Goal: Task Accomplishment & Management: Use online tool/utility

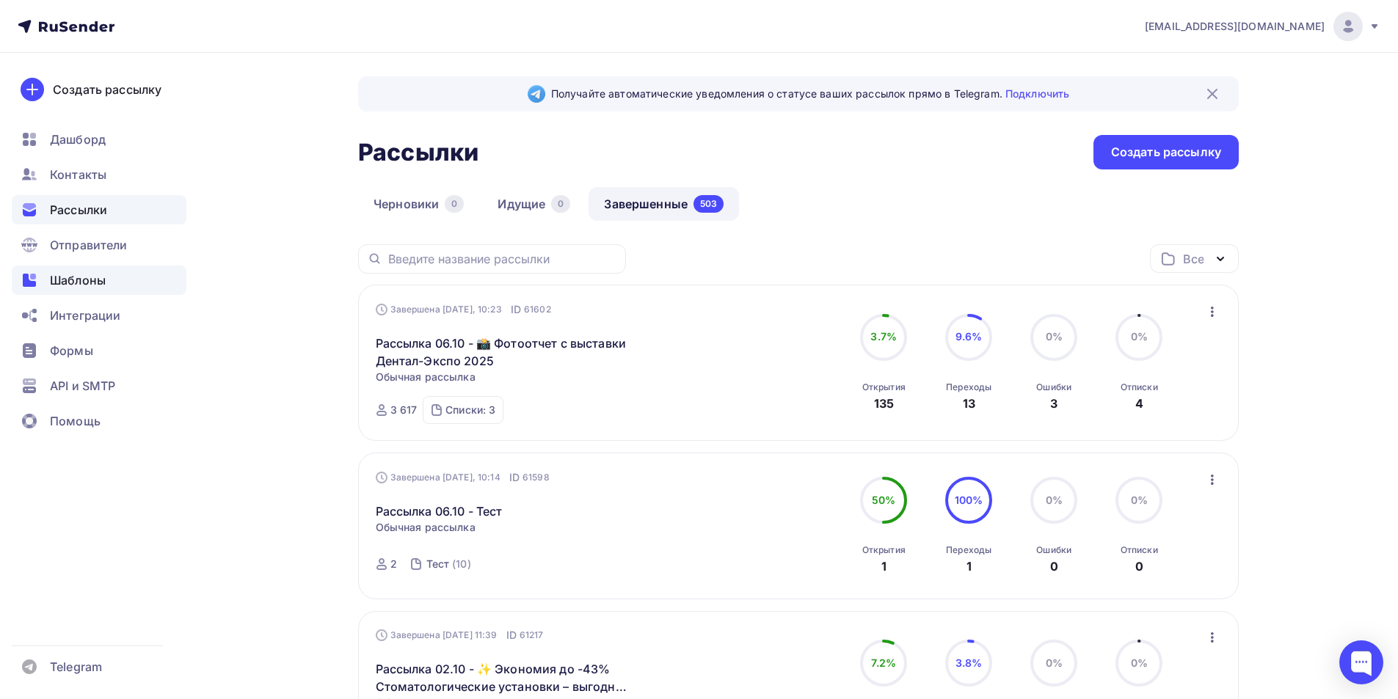
click at [92, 288] on span "Шаблоны" at bounding box center [78, 281] width 56 height 18
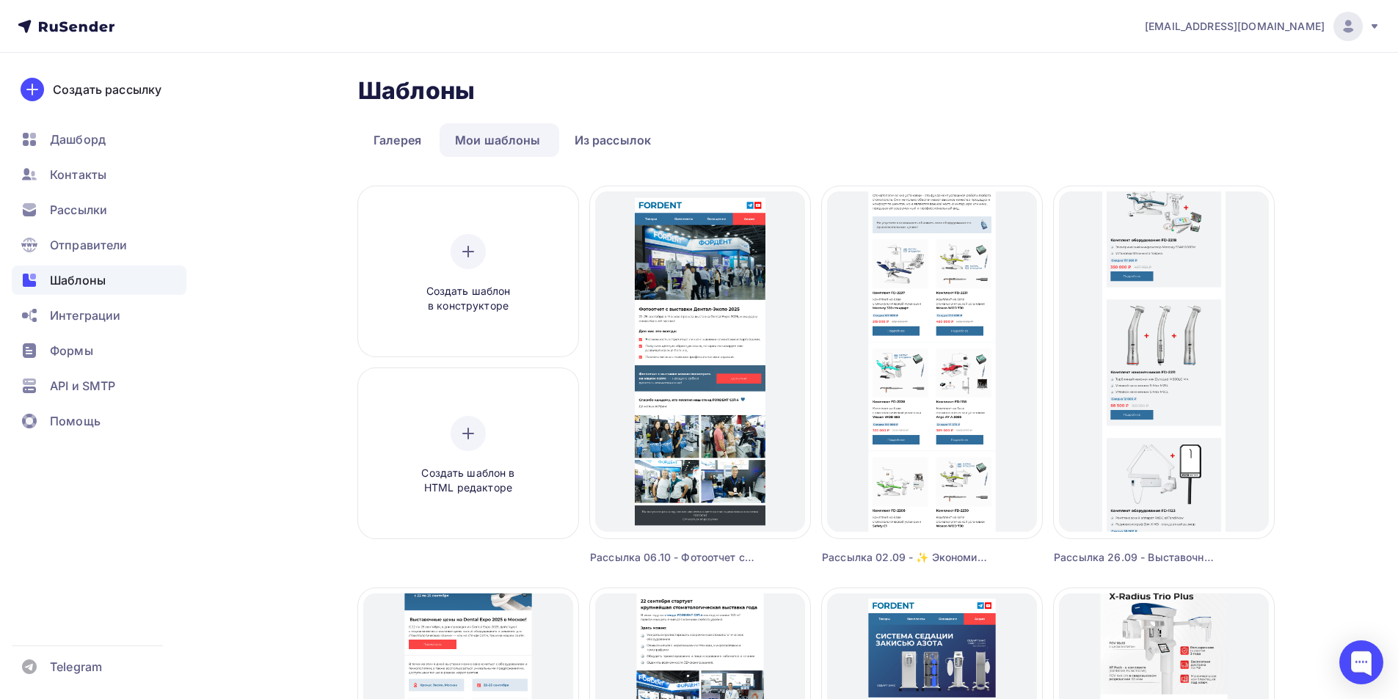
click at [88, 35] on nav "[EMAIL_ADDRESS][DOMAIN_NAME] Аккаунт Тарифы Выйти Создать рассылку [GEOGRAPHIC_…" at bounding box center [699, 26] width 1398 height 53
click at [87, 25] on icon at bounding box center [66, 27] width 97 height 18
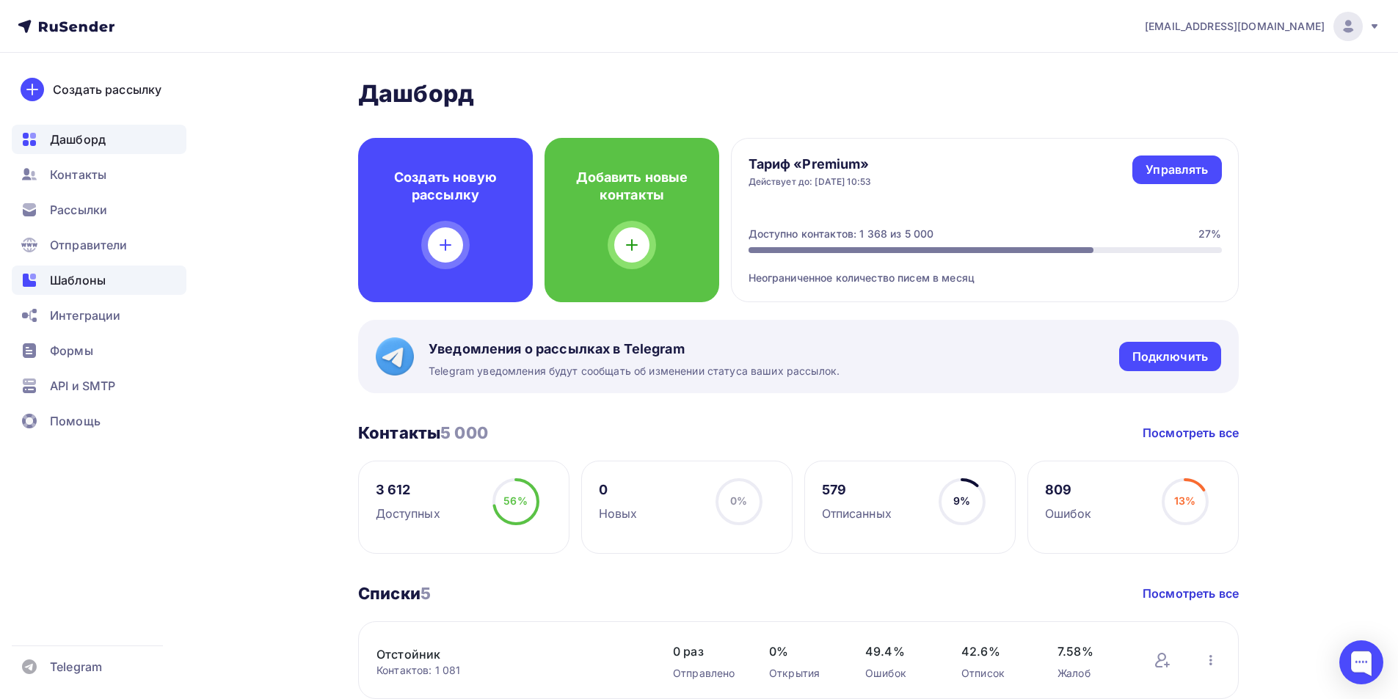
click at [81, 277] on span "Шаблоны" at bounding box center [78, 281] width 56 height 18
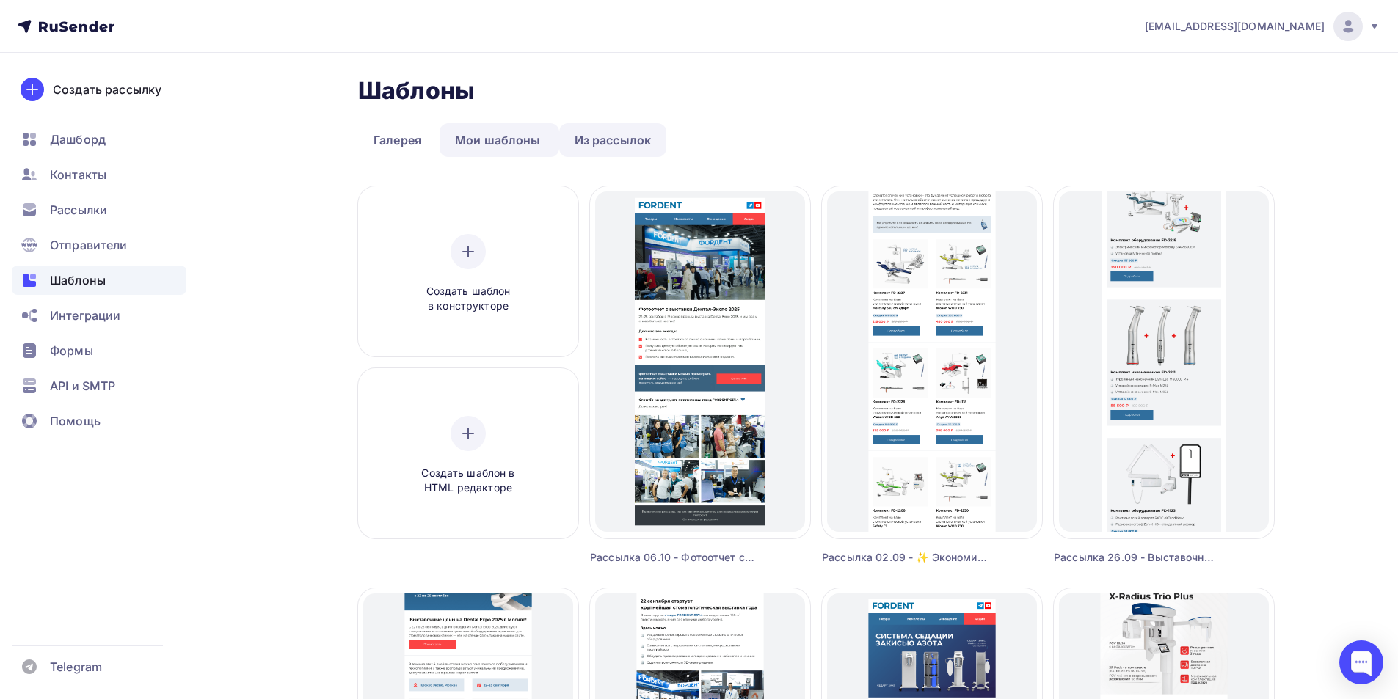
click at [603, 142] on link "Из рассылок" at bounding box center [613, 140] width 108 height 34
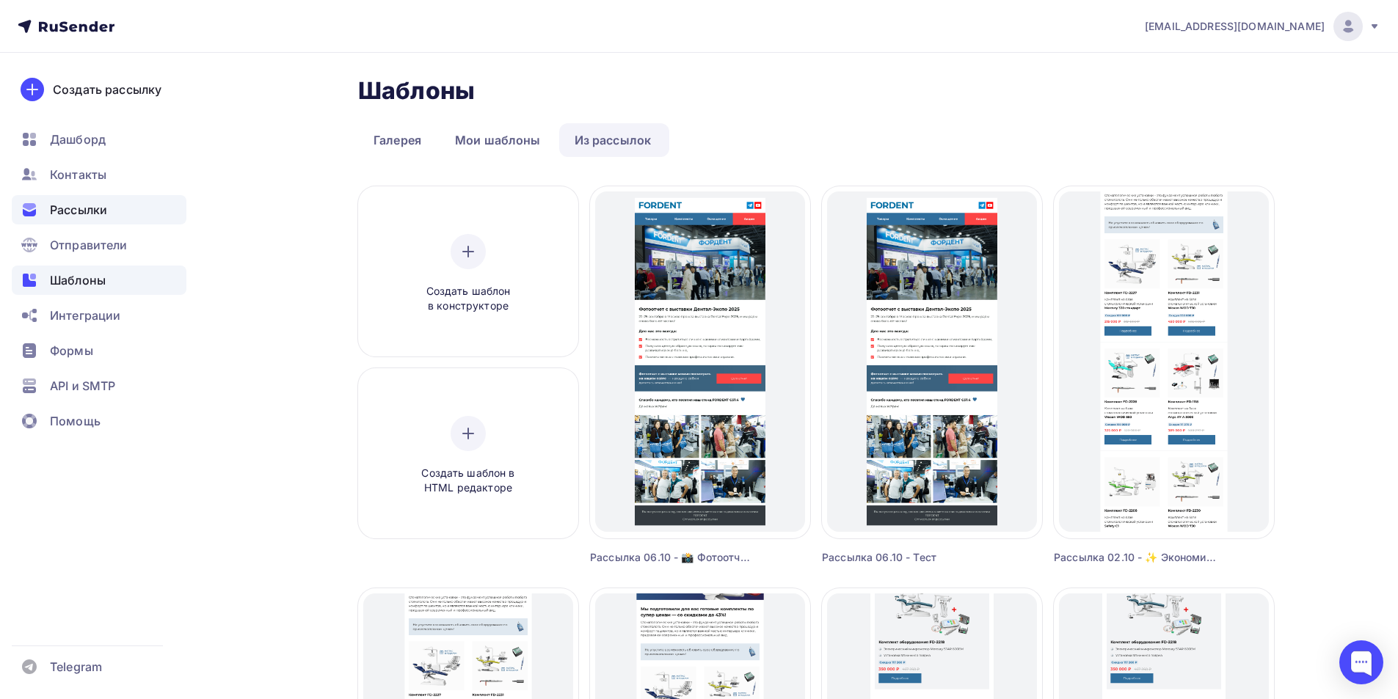
click at [80, 205] on span "Рассылки" at bounding box center [78, 210] width 57 height 18
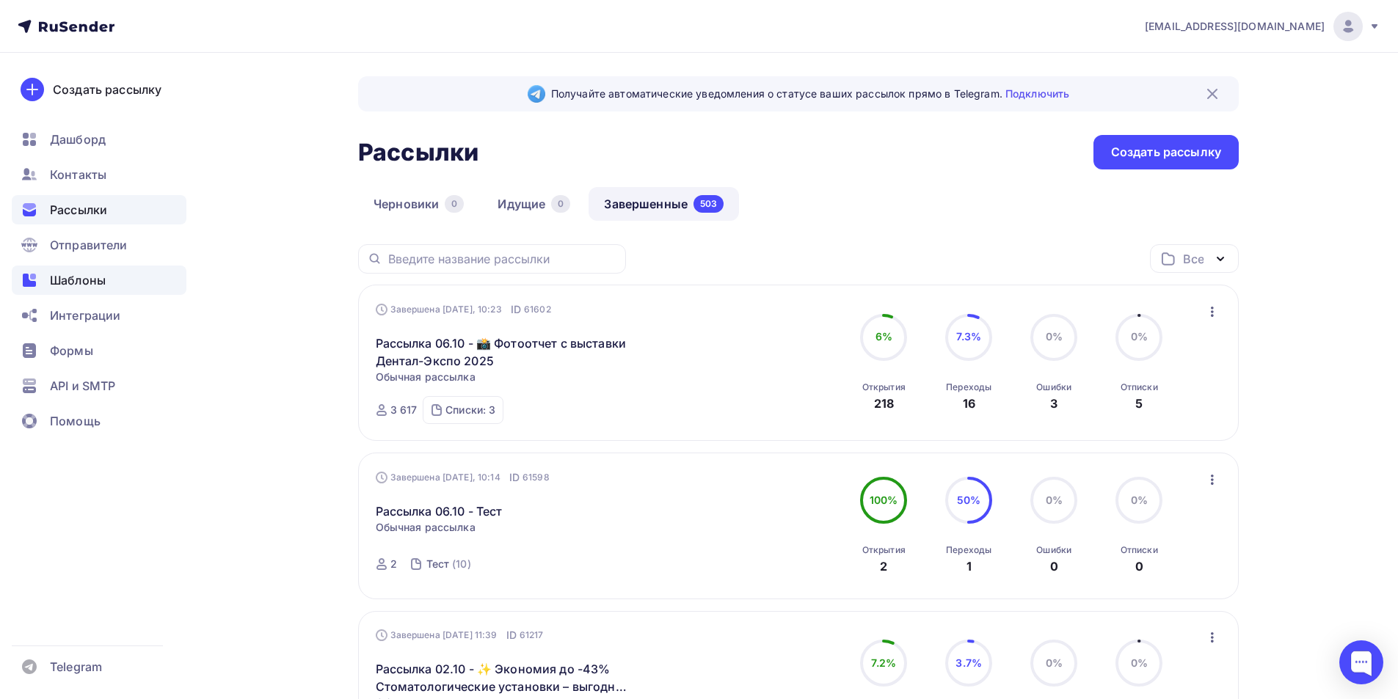
click at [76, 277] on span "Шаблоны" at bounding box center [78, 281] width 56 height 18
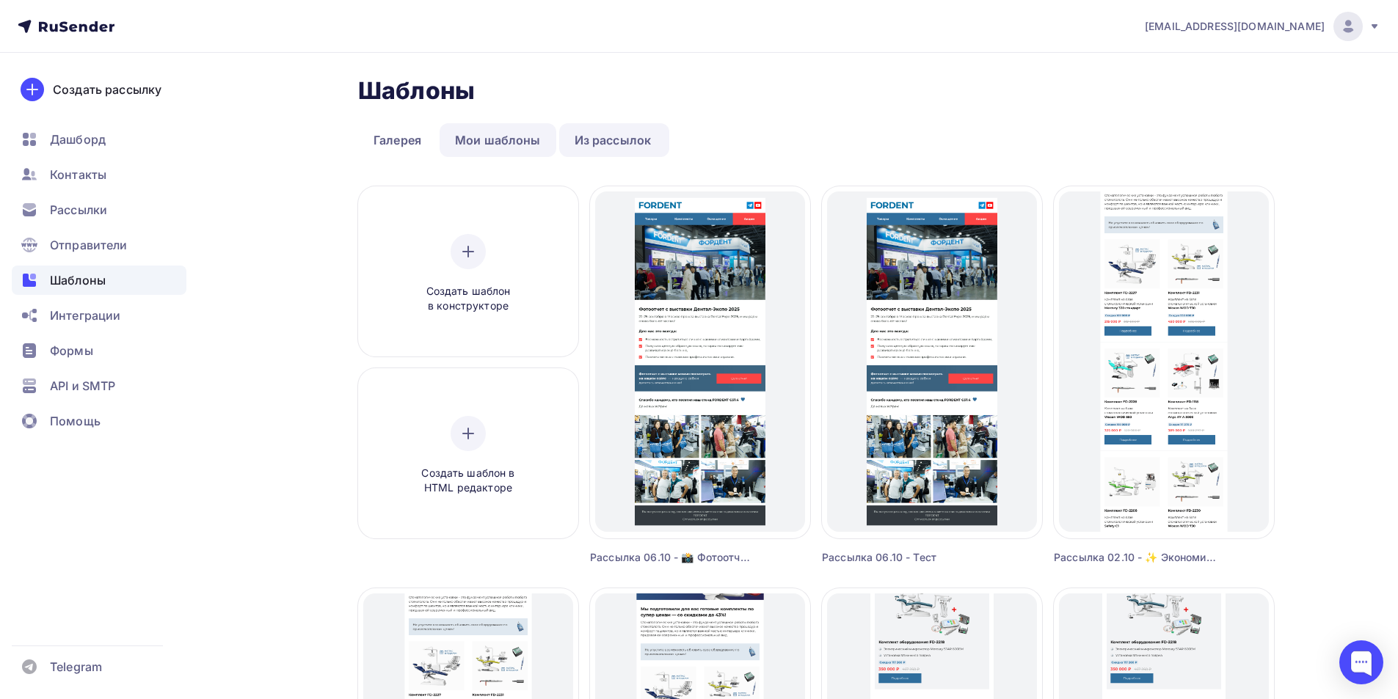
click at [509, 144] on link "Мои шаблоны" at bounding box center [498, 140] width 117 height 34
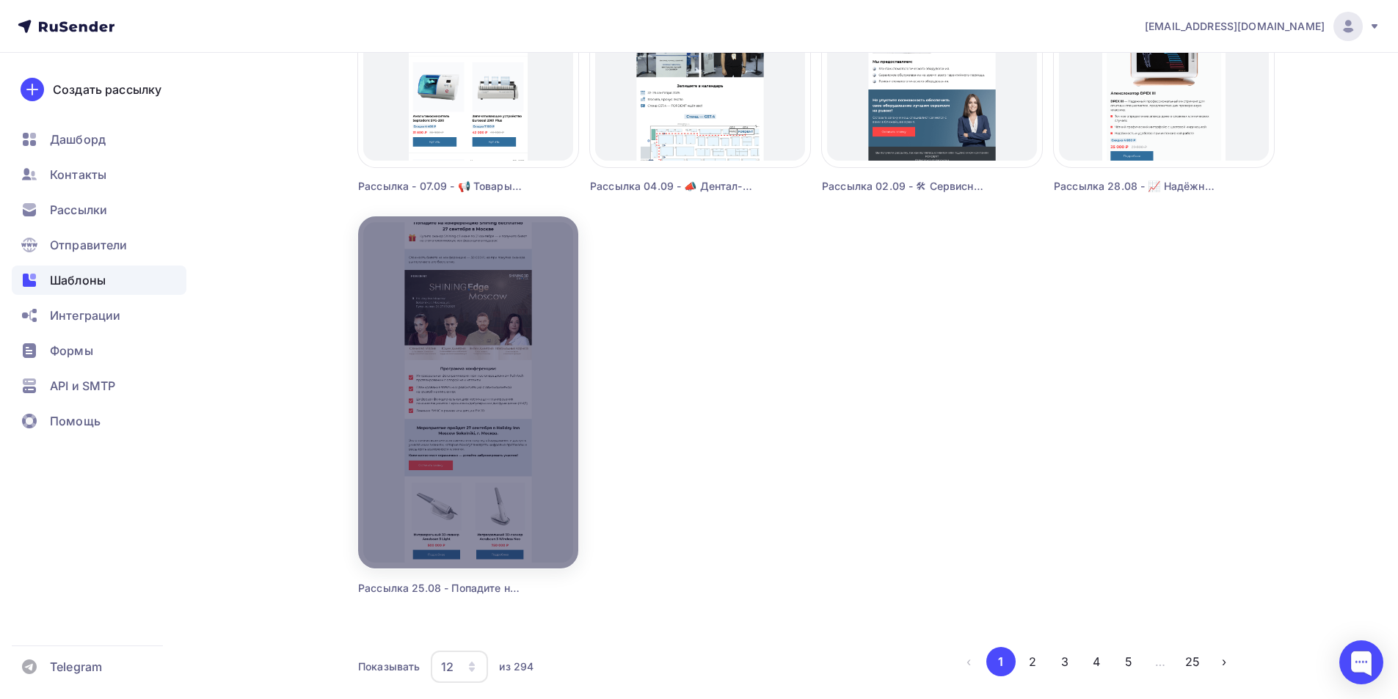
scroll to position [1237, 0]
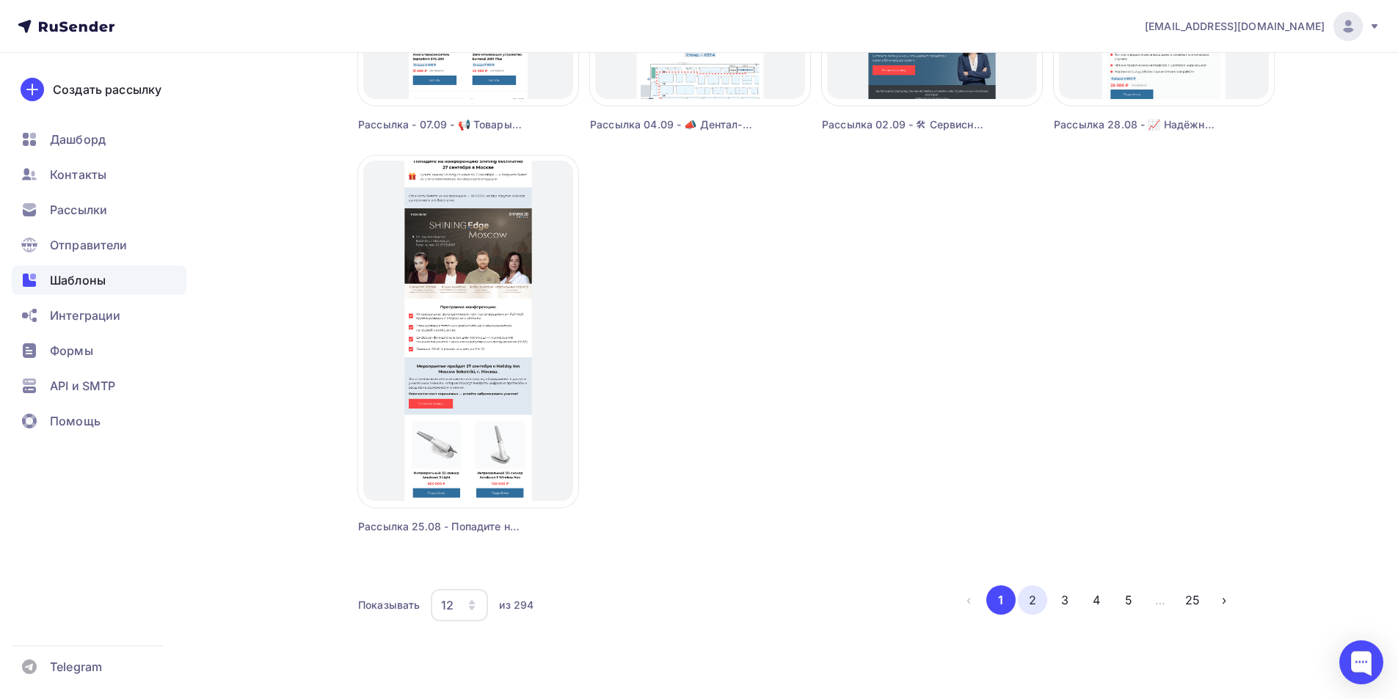
click at [1039, 608] on button "2" at bounding box center [1032, 600] width 29 height 29
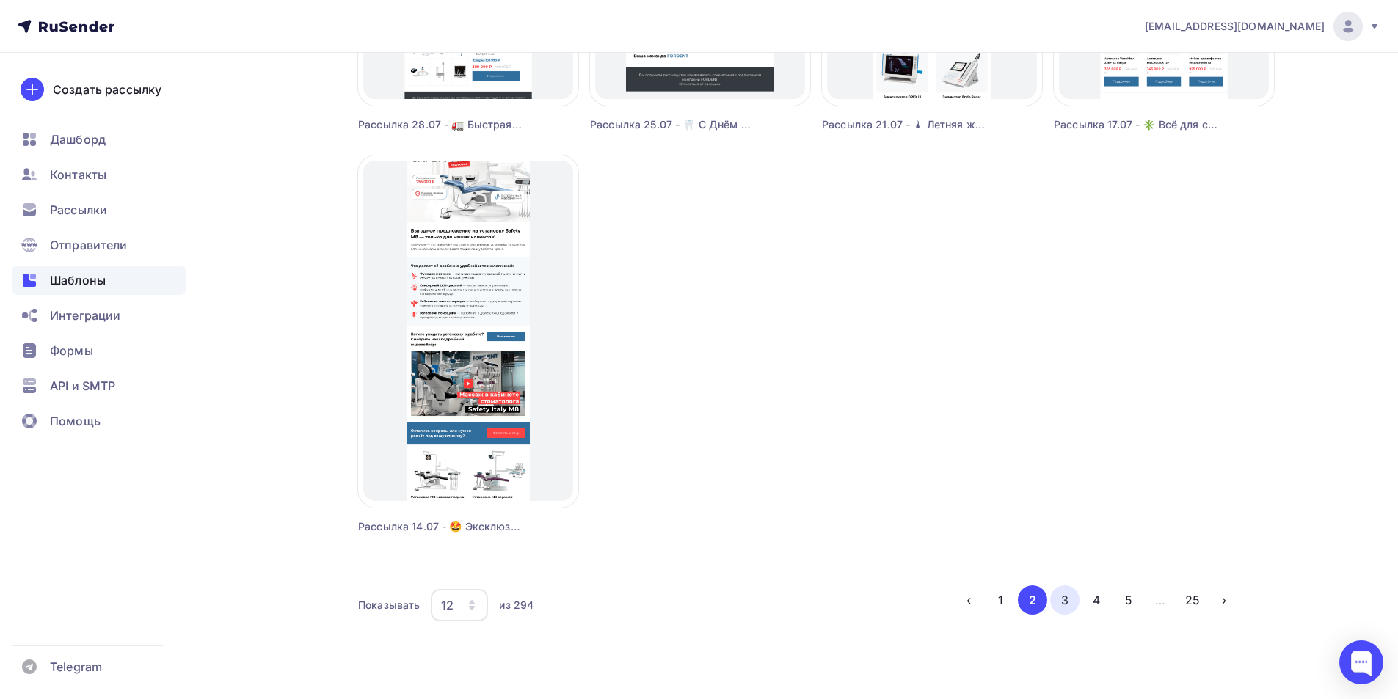
drag, startPoint x: 1065, startPoint y: 594, endPoint x: 1065, endPoint y: 586, distance: 8.1
click at [1064, 594] on button "3" at bounding box center [1064, 600] width 29 height 29
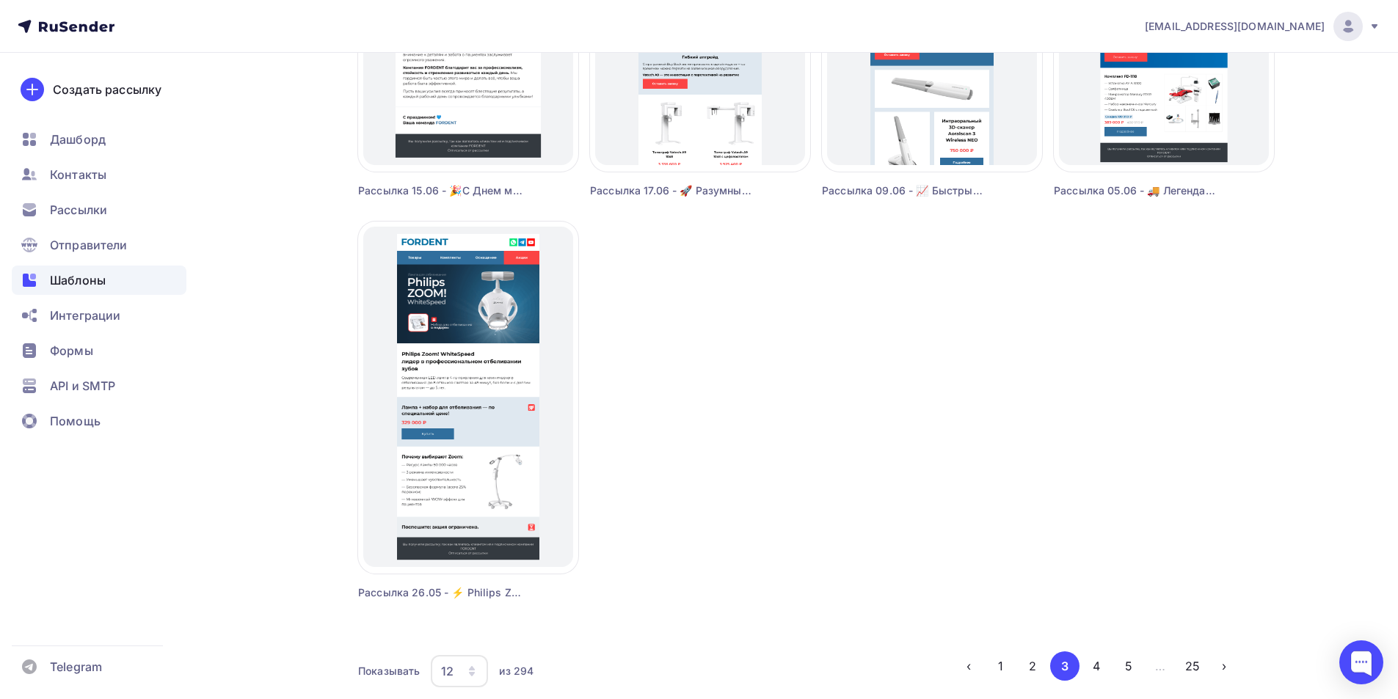
scroll to position [1174, 0]
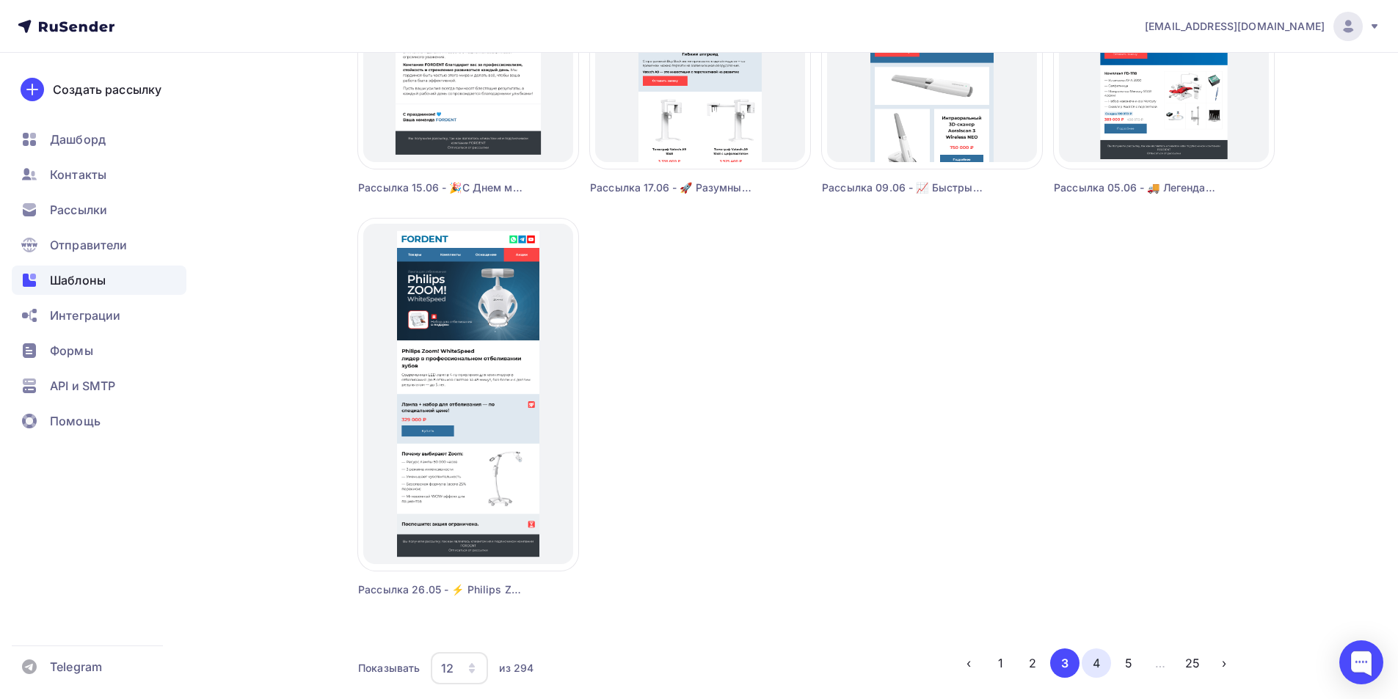
click at [1097, 663] on button "4" at bounding box center [1096, 663] width 29 height 29
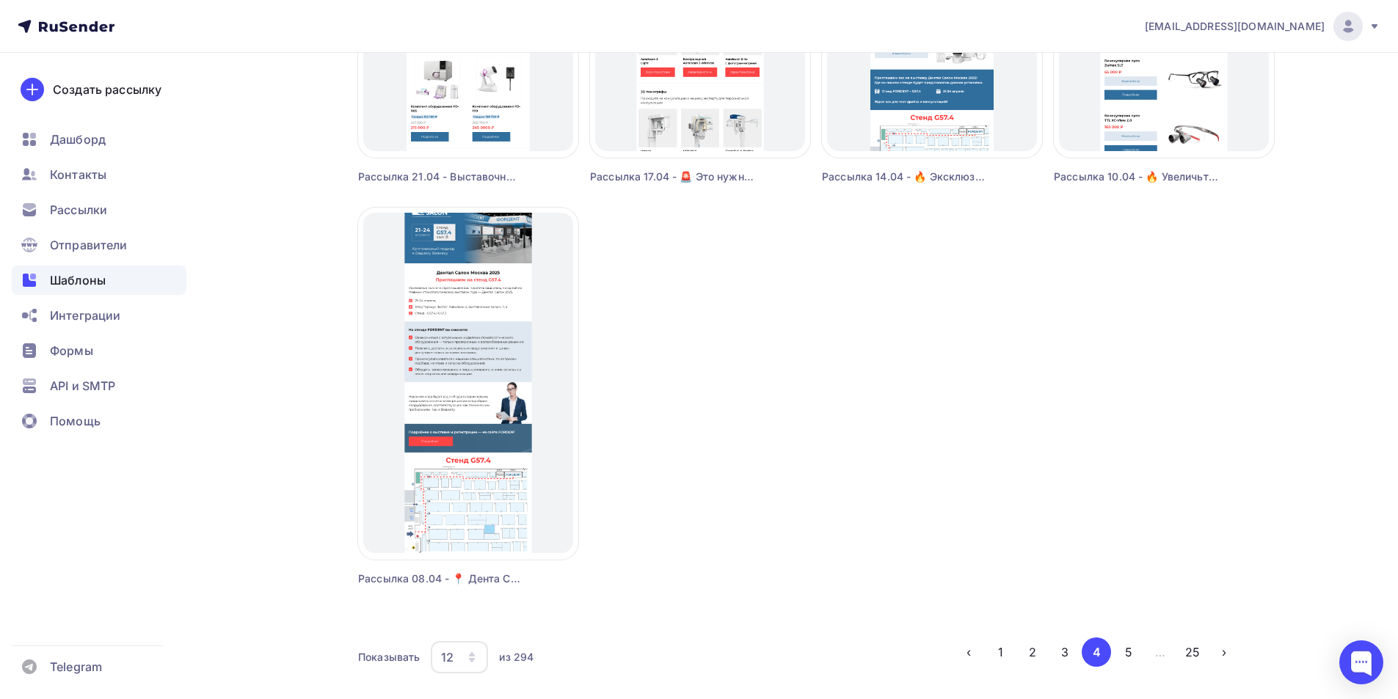
scroll to position [1237, 0]
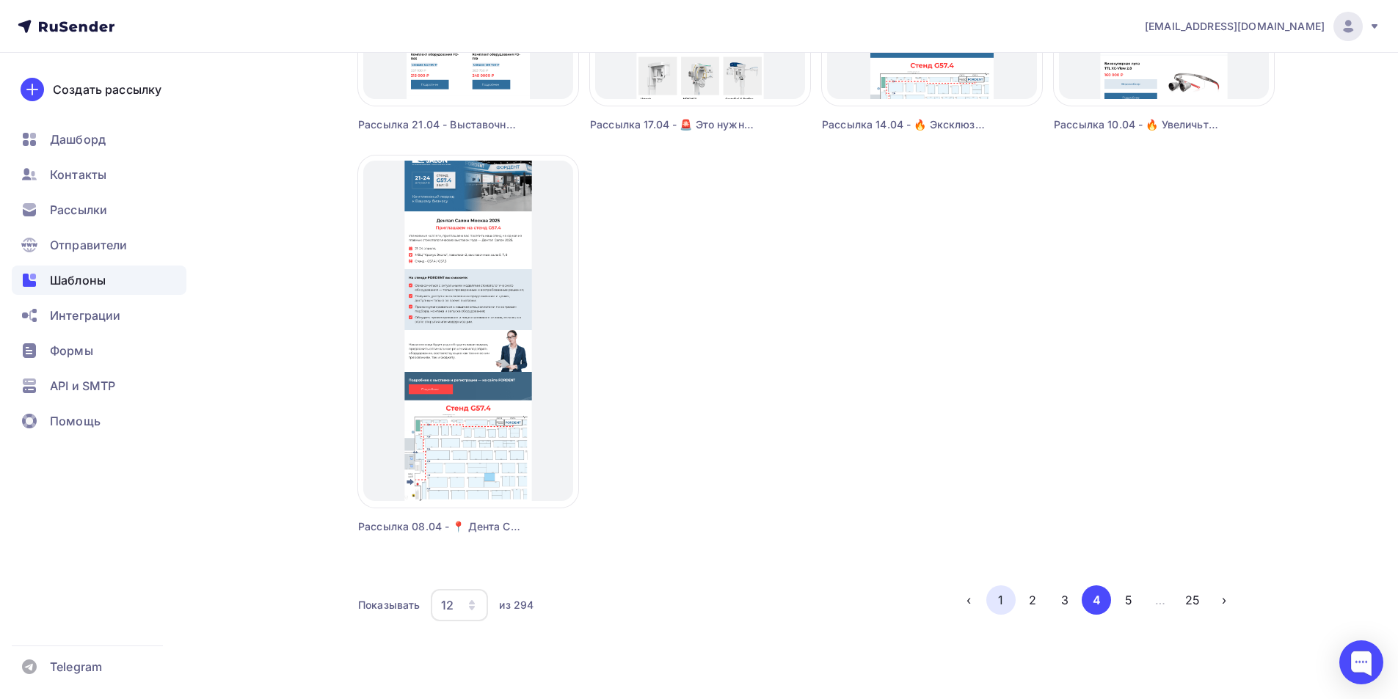
click at [999, 602] on button "1" at bounding box center [1000, 600] width 29 height 29
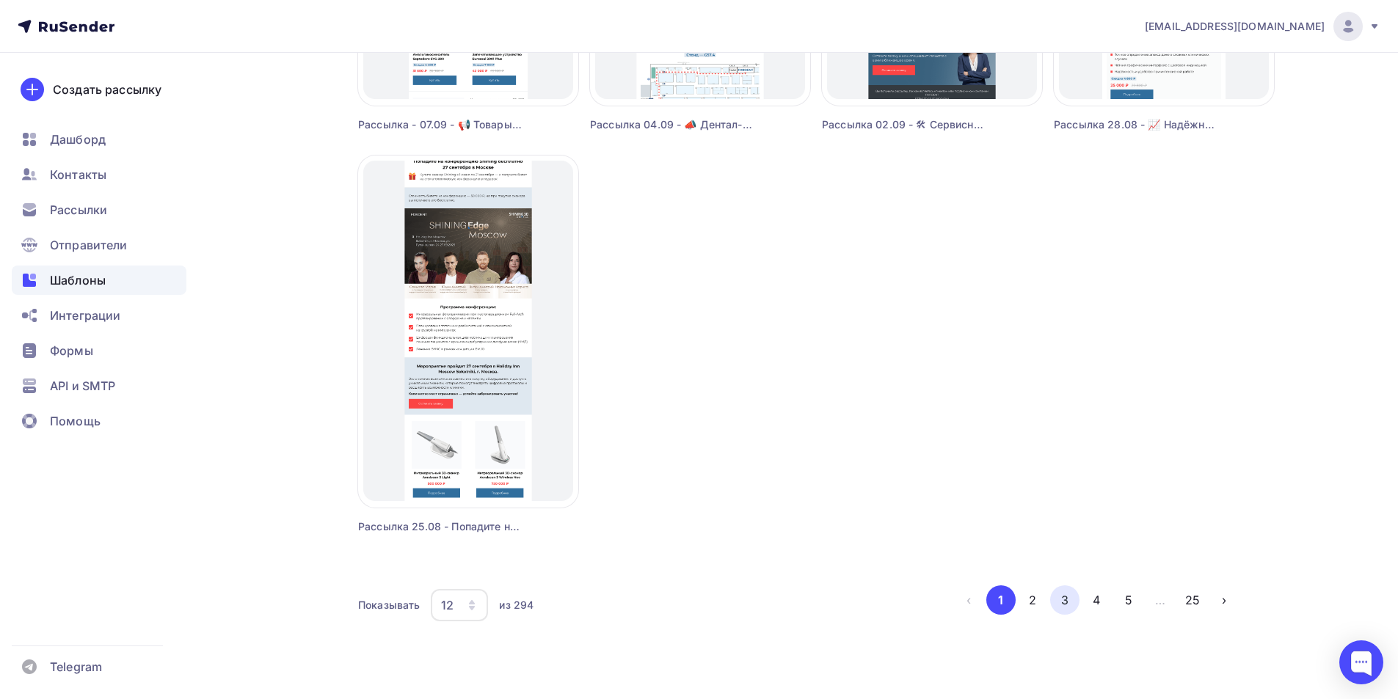
click at [1066, 594] on button "3" at bounding box center [1064, 600] width 29 height 29
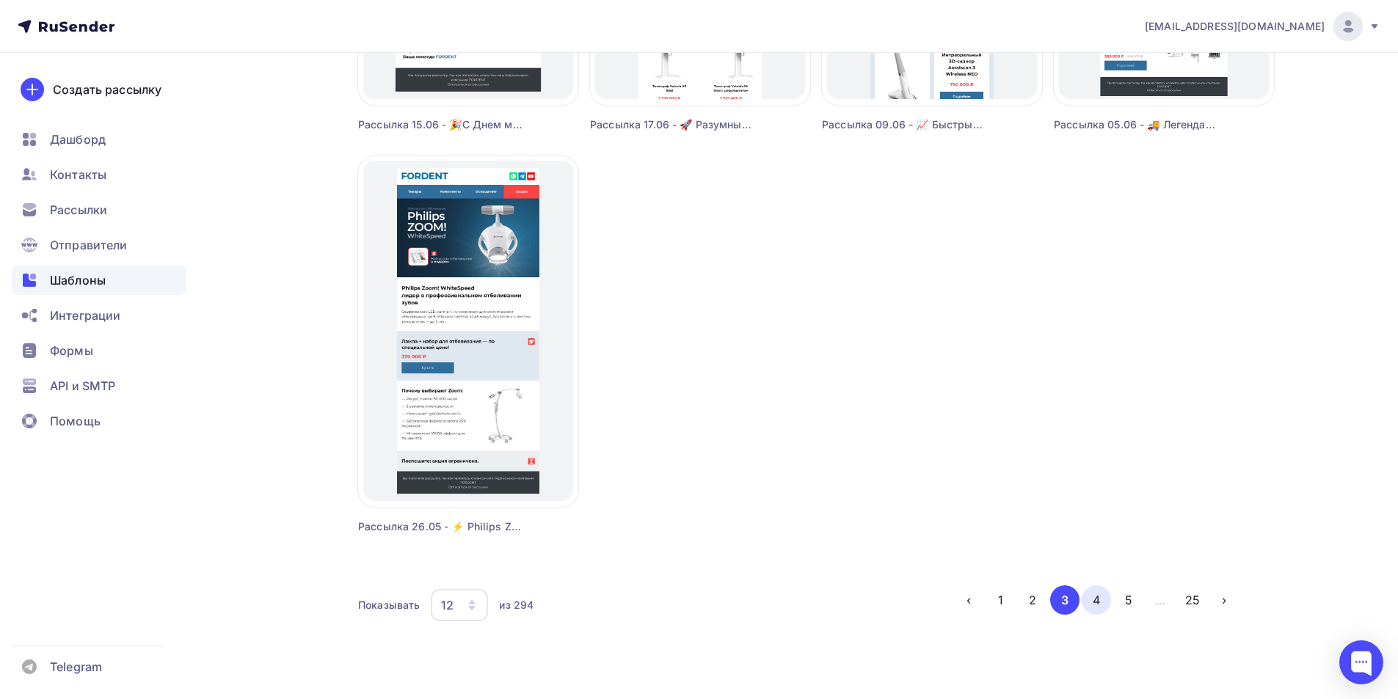
click at [1097, 596] on button "4" at bounding box center [1096, 600] width 29 height 29
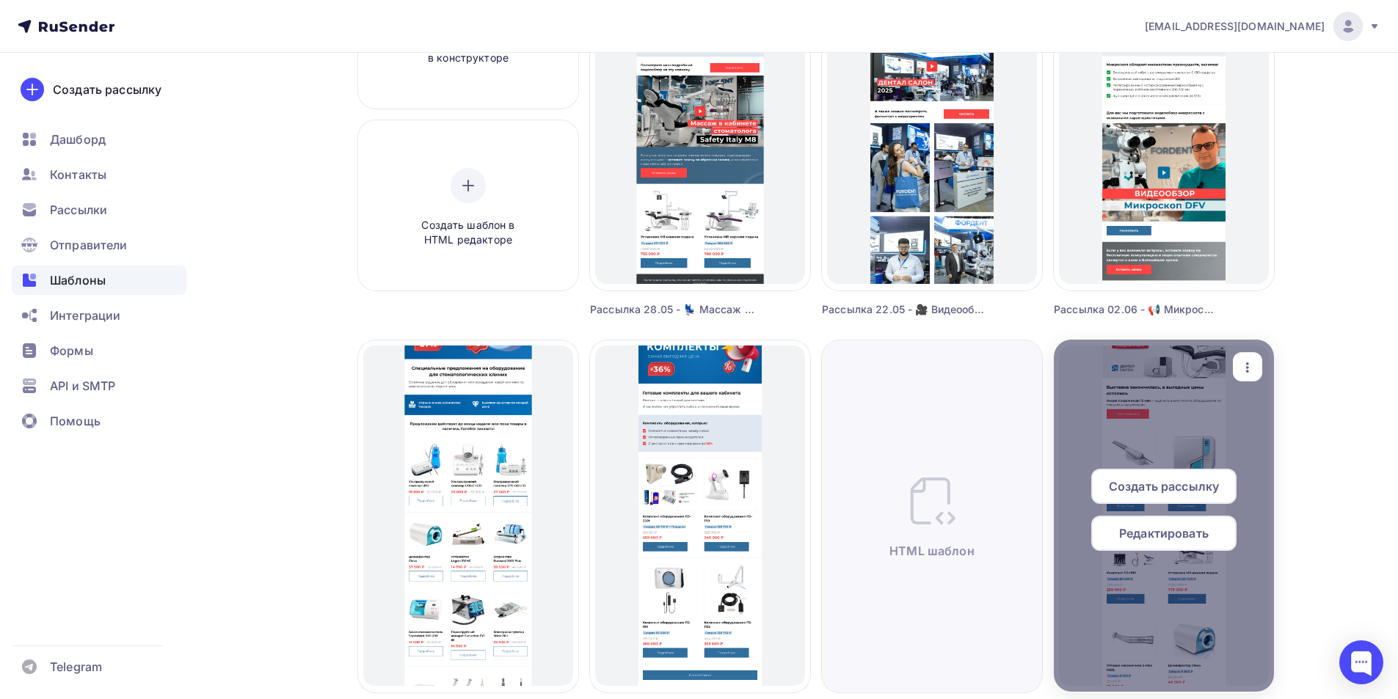
scroll to position [63, 0]
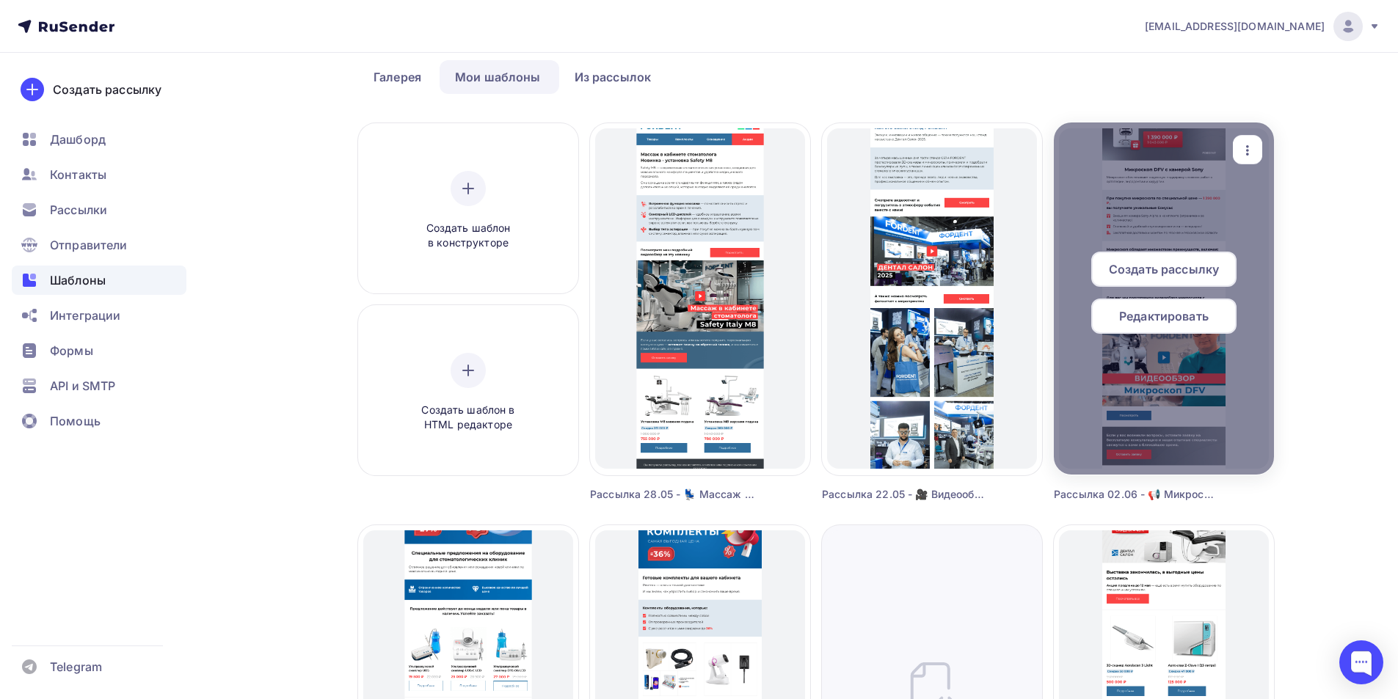
click at [1181, 329] on div "Редактировать" at bounding box center [1163, 316] width 145 height 35
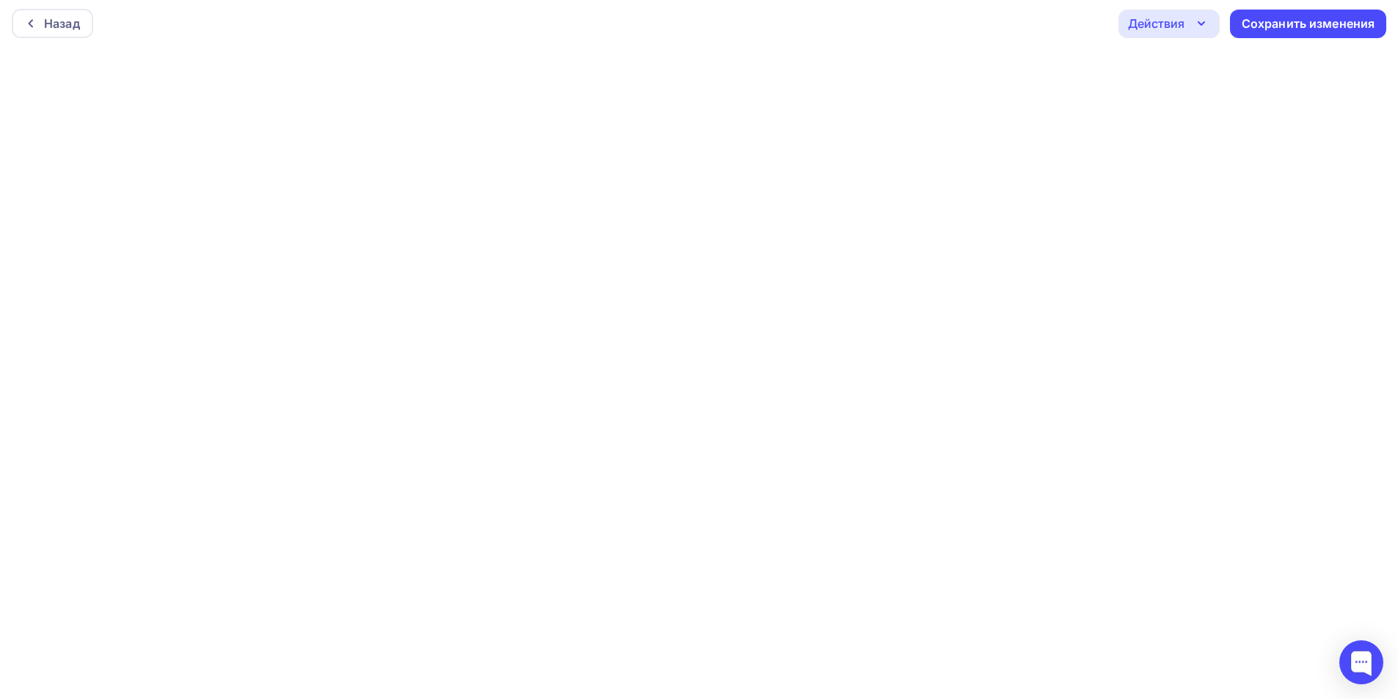
scroll to position [4, 0]
